Goal: Task Accomplishment & Management: Manage account settings

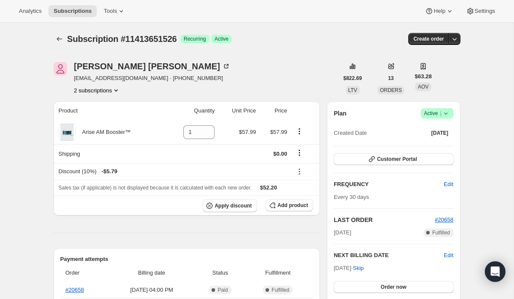
click at [447, 114] on icon at bounding box center [446, 113] width 9 height 9
click at [438, 144] on span "Cancel subscription" at bounding box center [434, 145] width 48 height 6
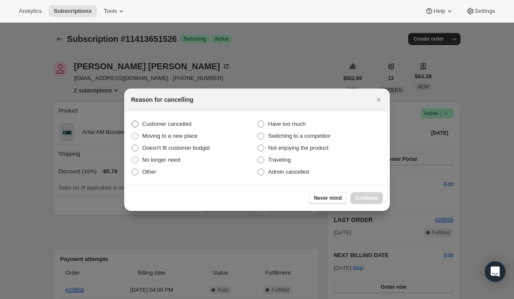
click at [190, 121] on span "Customer cancelled" at bounding box center [166, 124] width 49 height 6
click at [132, 121] on input "Customer cancelled" at bounding box center [131, 121] width 0 height 0
radio input "true"
click at [363, 199] on span "Continue" at bounding box center [366, 198] width 22 height 7
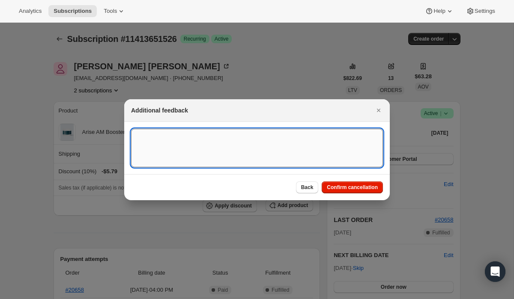
click at [293, 138] on textarea ":rbl:" at bounding box center [257, 148] width 252 height 39
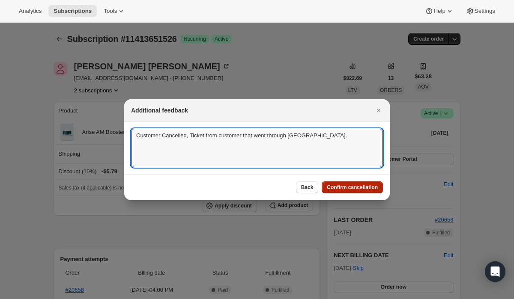
type textarea "Customer Cancelled, Ticket from customer that went through Cody."
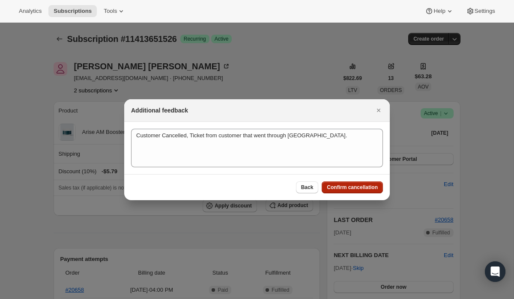
click at [341, 189] on span "Confirm cancellation" at bounding box center [352, 187] width 51 height 7
